Goal: Submit feedback/report problem

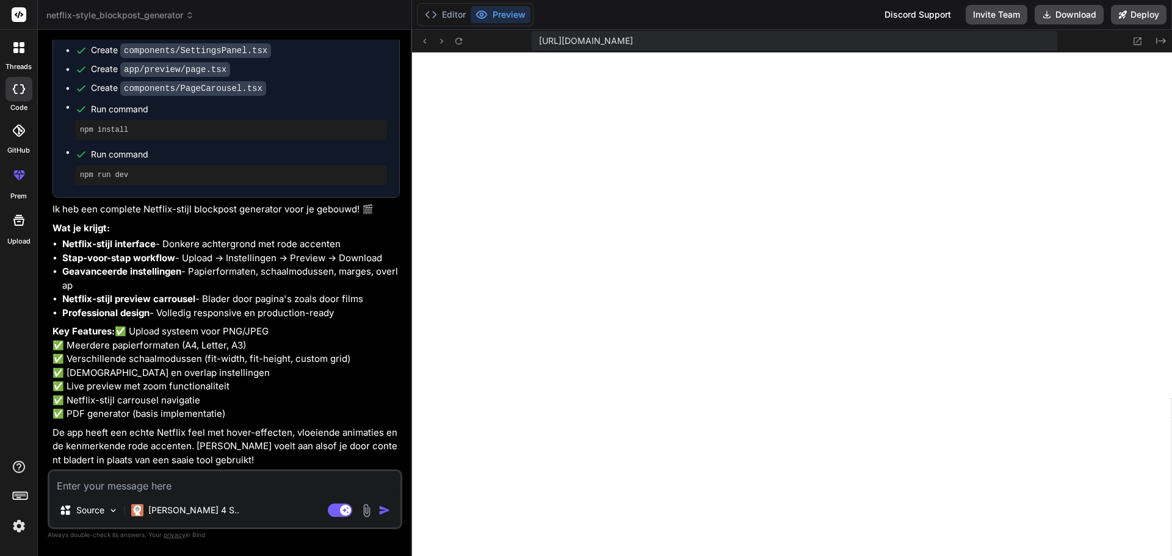
scroll to position [1519, 0]
click at [160, 490] on textarea at bounding box center [224, 482] width 351 height 22
type textarea "f"
type textarea "x"
type textarea "fi"
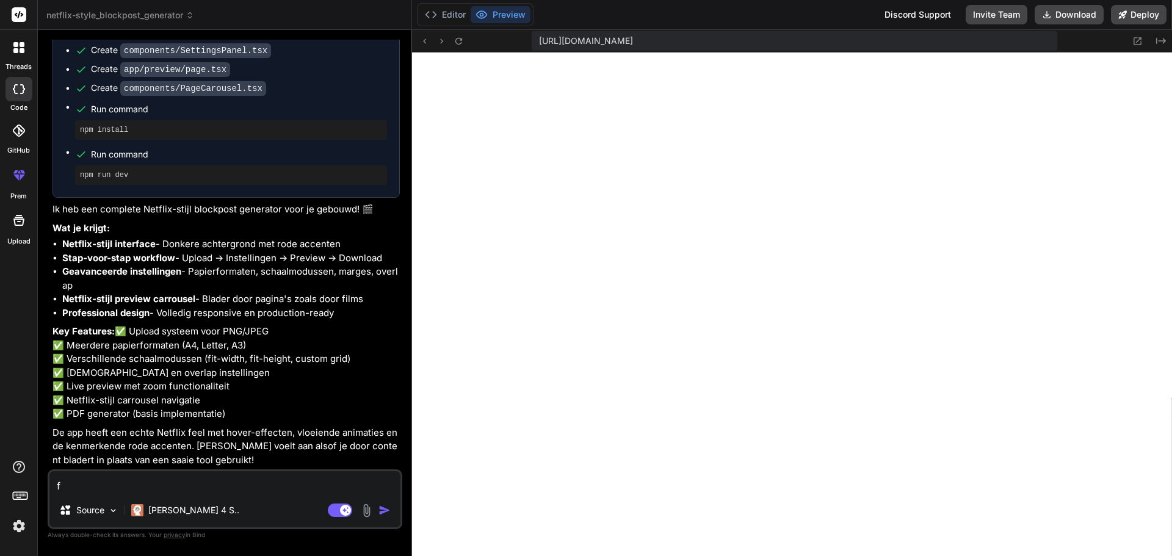
type textarea "x"
type textarea "fix"
type textarea "x"
type textarea "fix"
type textarea "x"
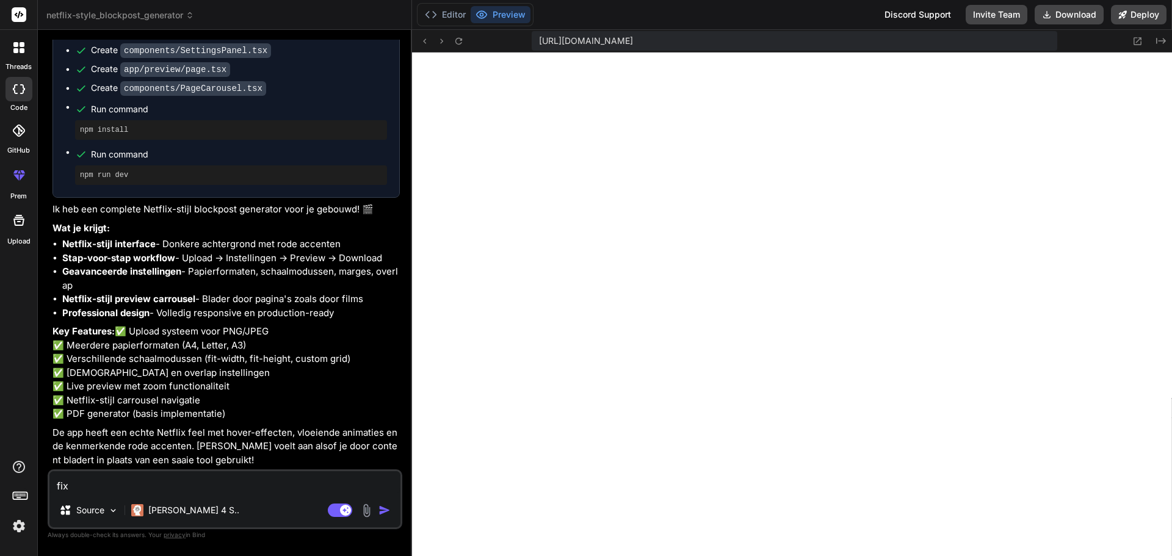
type textarea "fix d"
type textarea "x"
type textarea "fix de"
type textarea "x"
type textarea "fix de"
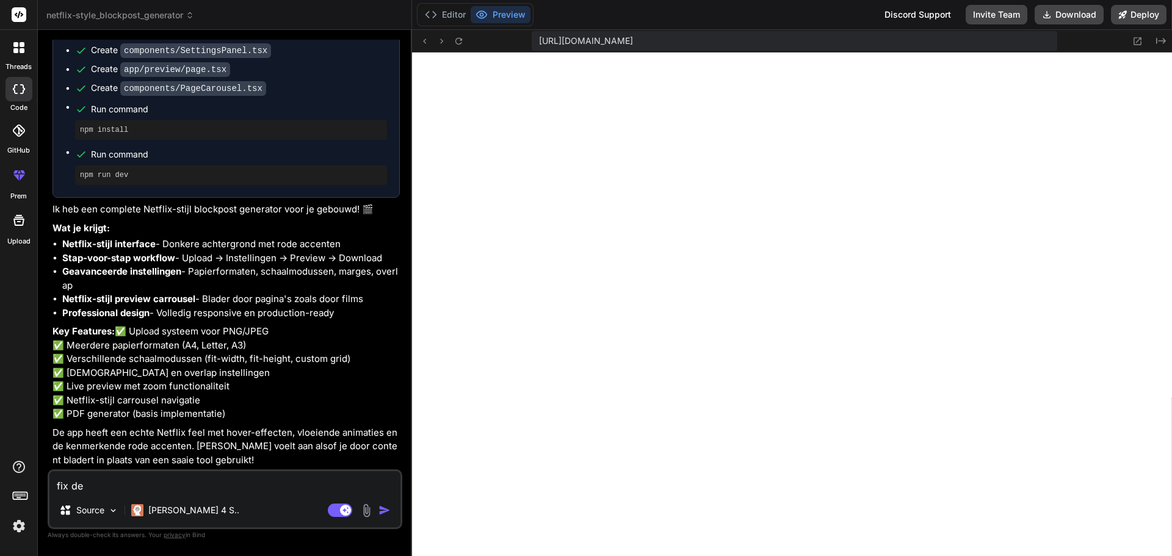
type textarea "x"
type textarea "fix de e"
type textarea "x"
type textarea "fix de er"
type textarea "x"
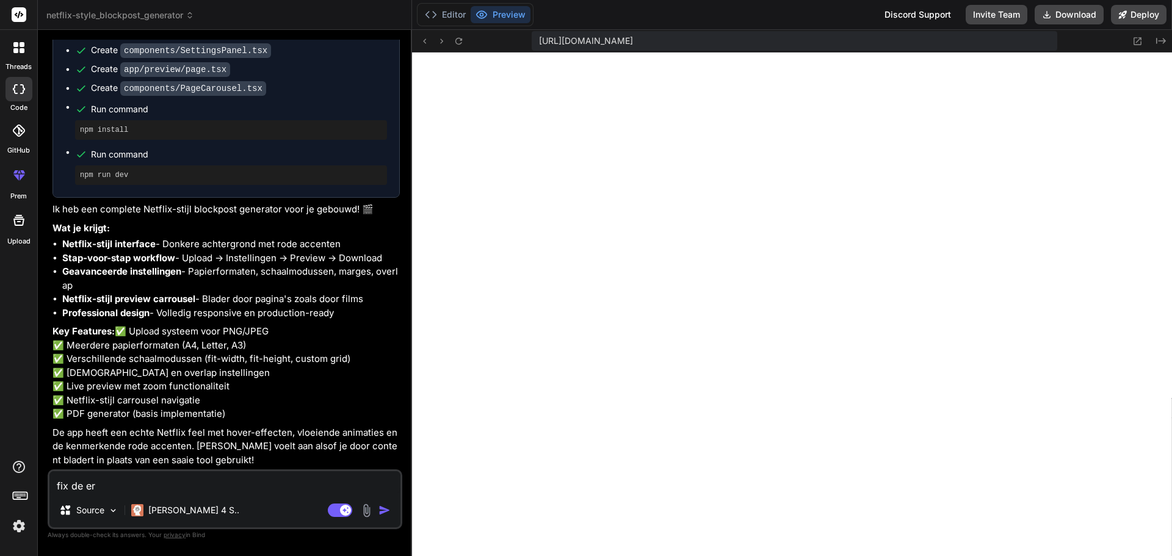
type textarea "fix de [PERSON_NAME]"
type textarea "x"
type textarea "fix de [PERSON_NAME]"
type textarea "x"
type textarea "fix de error"
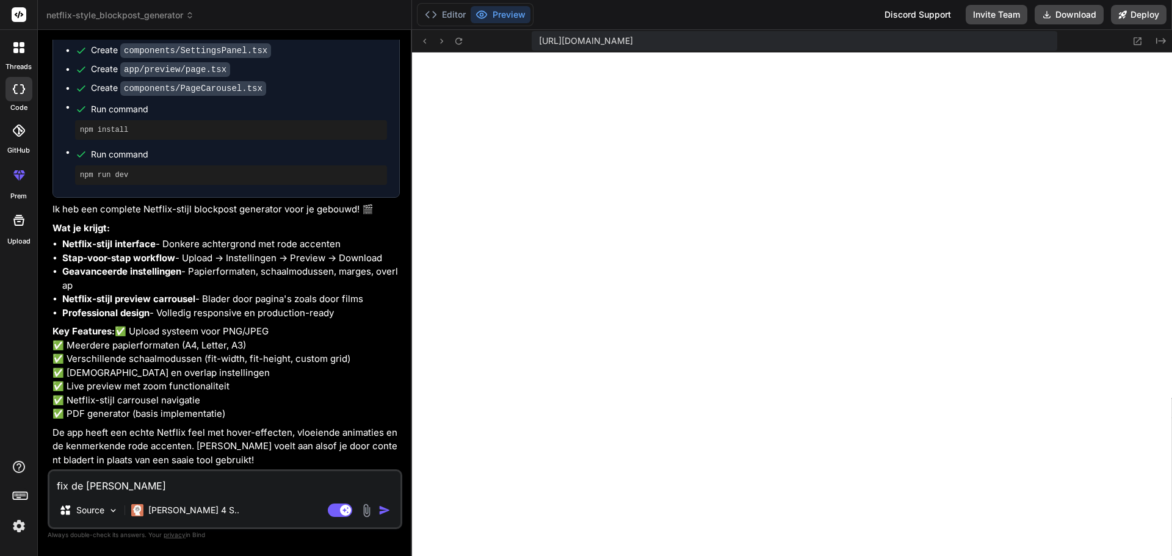
type textarea "x"
click at [232, 489] on textarea "fix de error" at bounding box center [224, 482] width 351 height 22
type textarea "fix de error:"
type textarea "x"
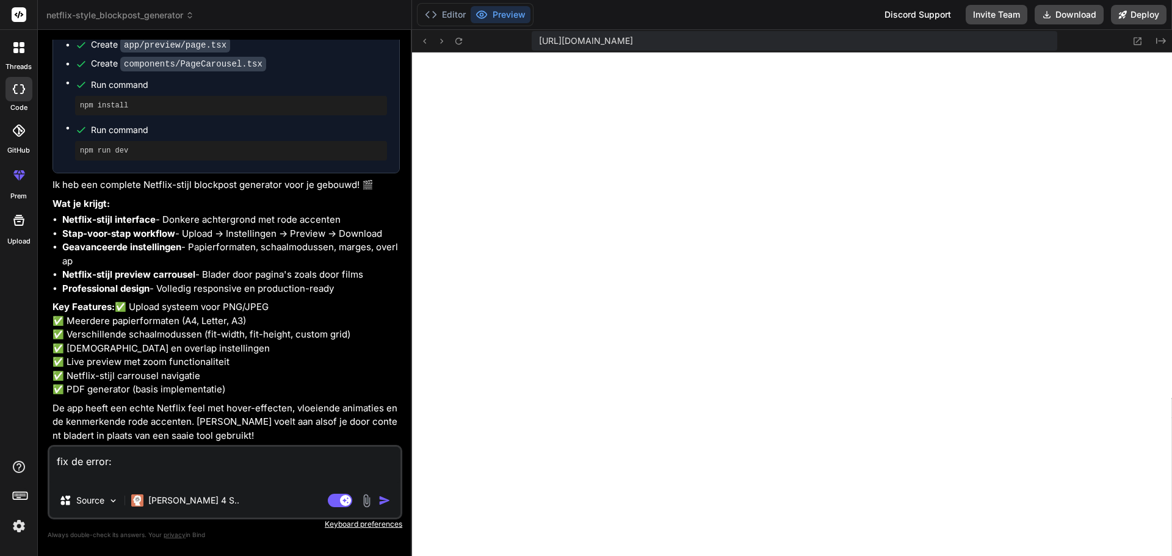
paste textarea "./app/page.tsx:5:0 Module not found: Can't resolve '@/components/NetflixButton'…"
type textarea "fix de error: ./app/page.tsx:5:0 Module not found: Can't resolve '@/components/…"
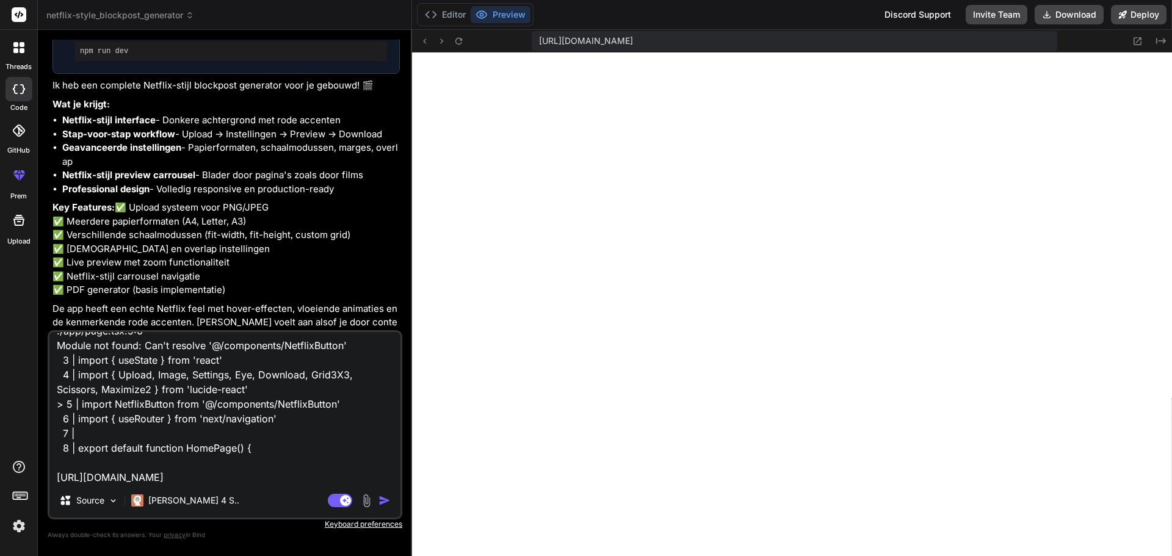
type textarea "x"
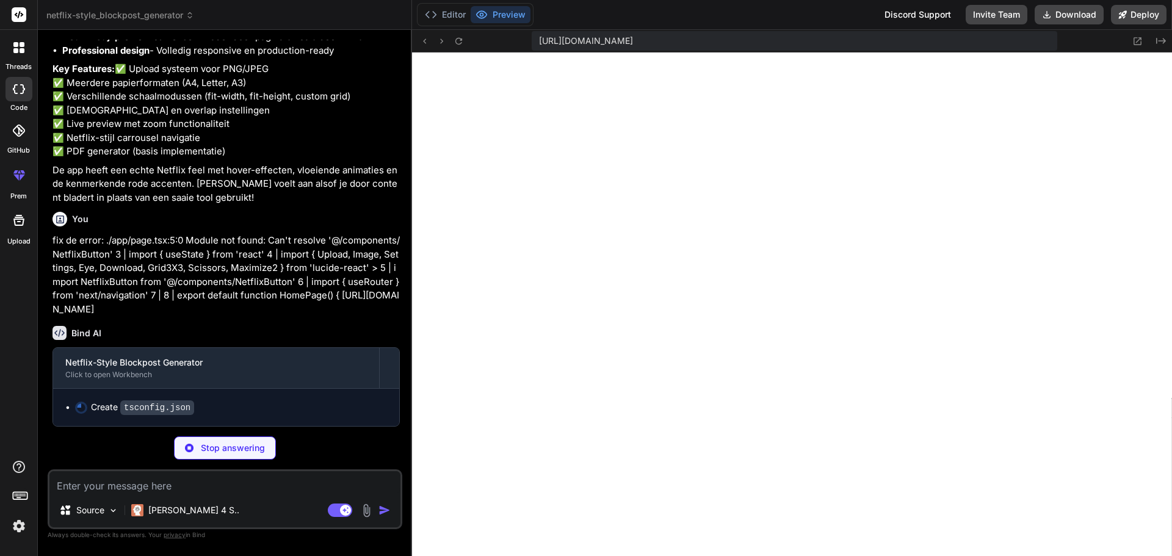
scroll to position [1546, 0]
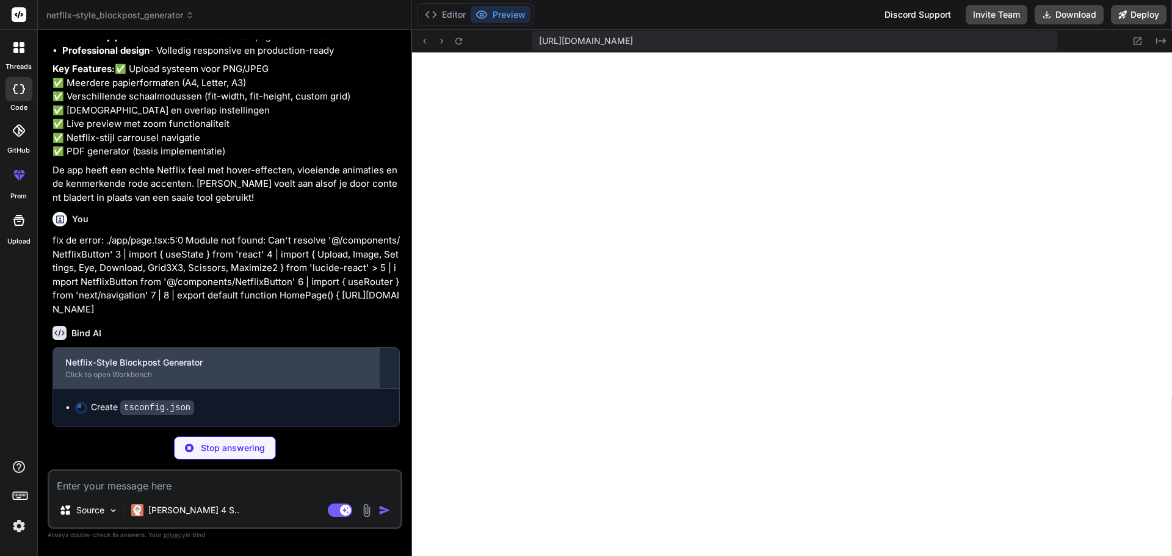
type textarea "x"
type textarea ""baseUrl": ".", "paths": { "@/*": ["./*"] } }, "include": ["next-env.d.ts", "**…"
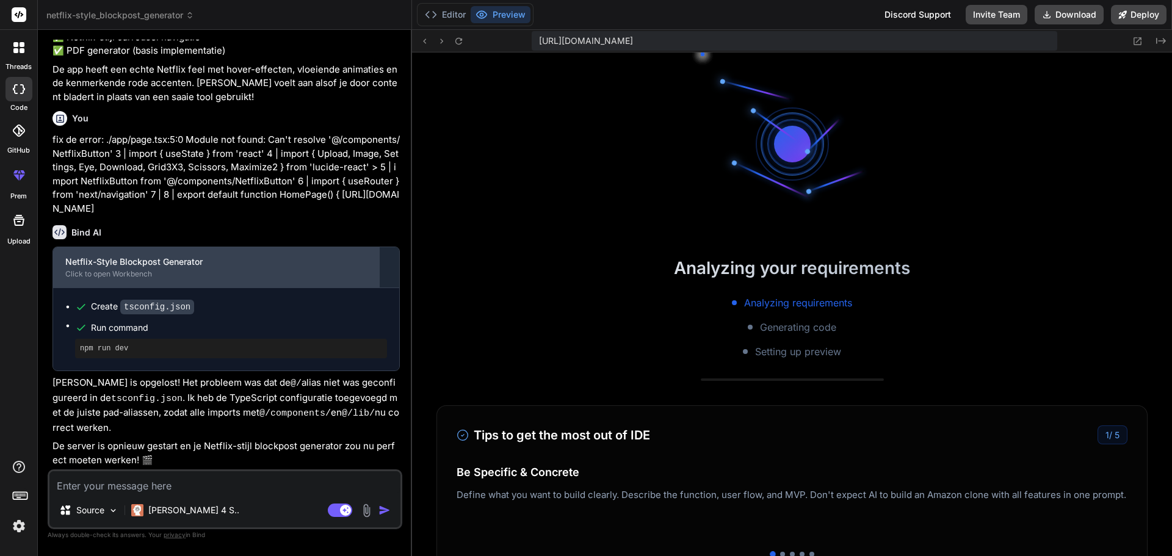
scroll to position [2945, 0]
type textarea "x"
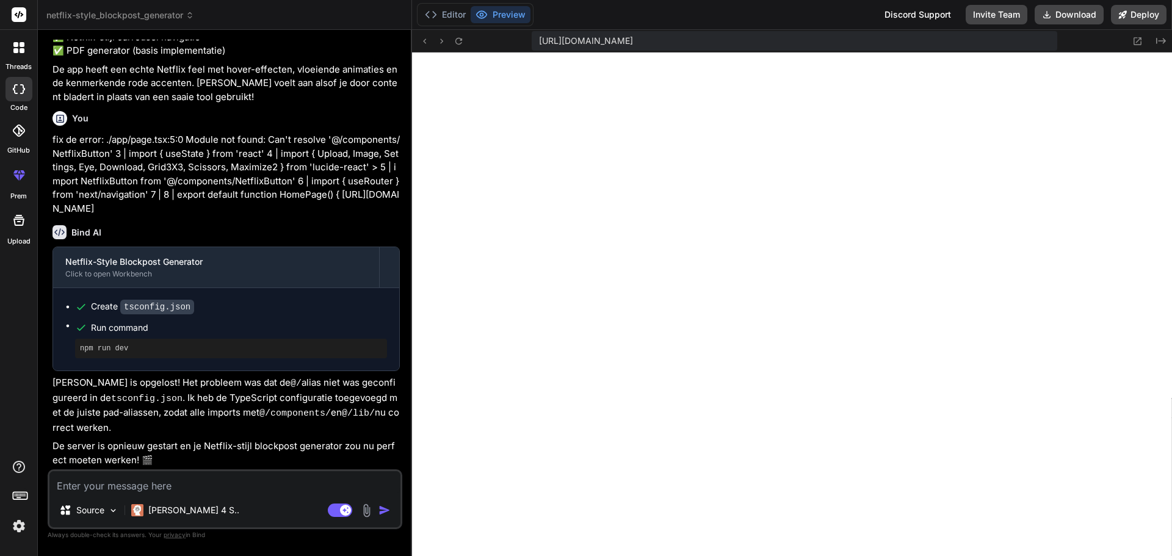
scroll to position [1643, 0]
click at [198, 479] on textarea at bounding box center [224, 482] width 351 height 22
paste textarea "Unhandled Runtime Error Error: Element type is invalid: expected a string (for …"
type textarea "Unhandled Runtime Error Error: Element type is invalid: expected a string (for …"
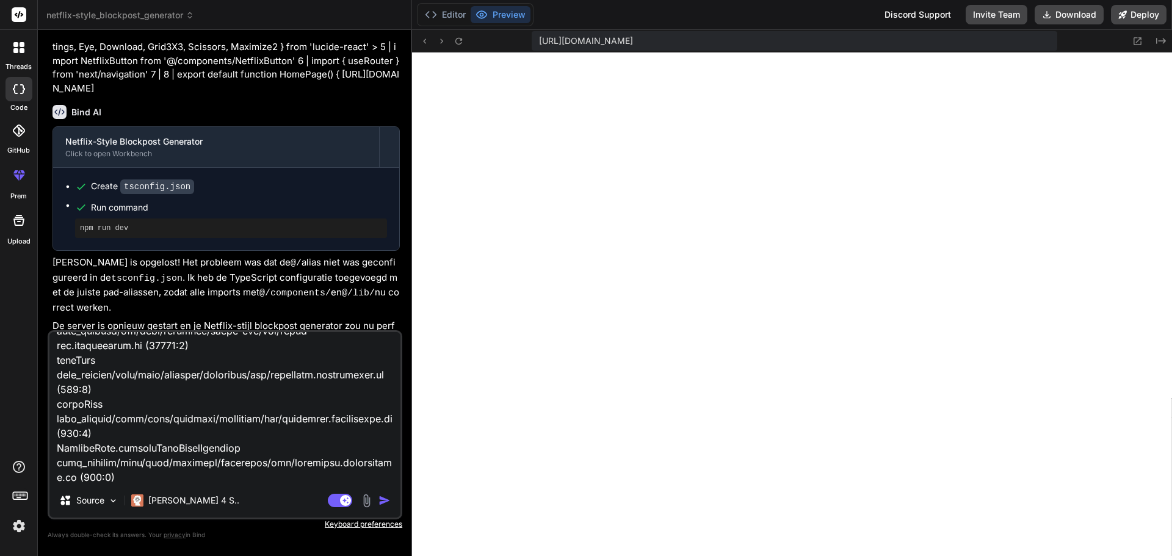
type textarea "x"
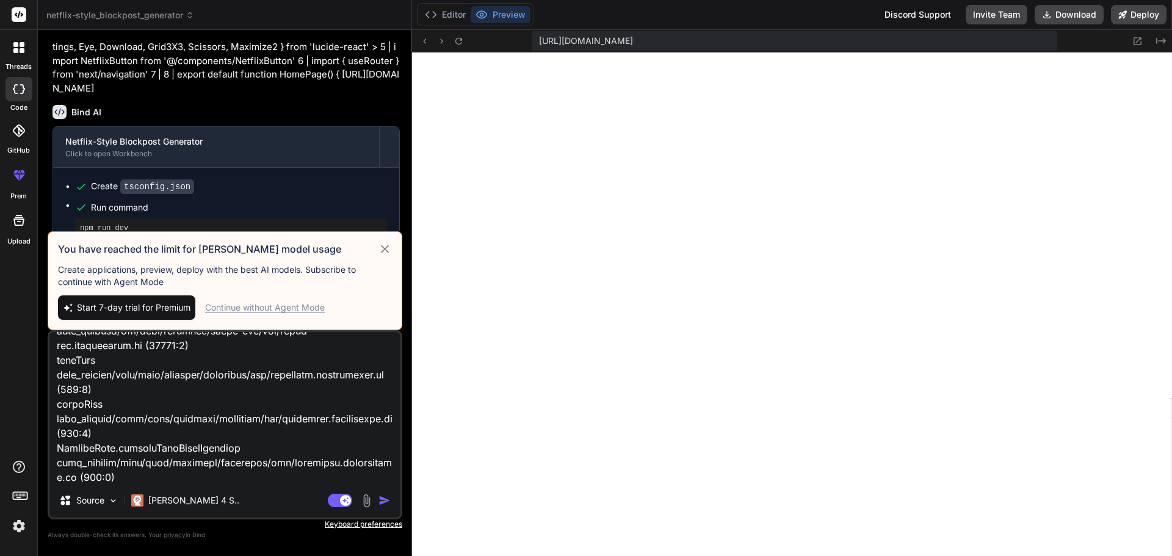
type textarea "Unhandled Runtime Error Error: Element type is invalid: expected a string (for …"
click at [384, 502] on img "button" at bounding box center [384, 500] width 12 height 12
click at [388, 245] on icon at bounding box center [385, 249] width 14 height 15
type textarea "x"
